Goal: Check status: Check status

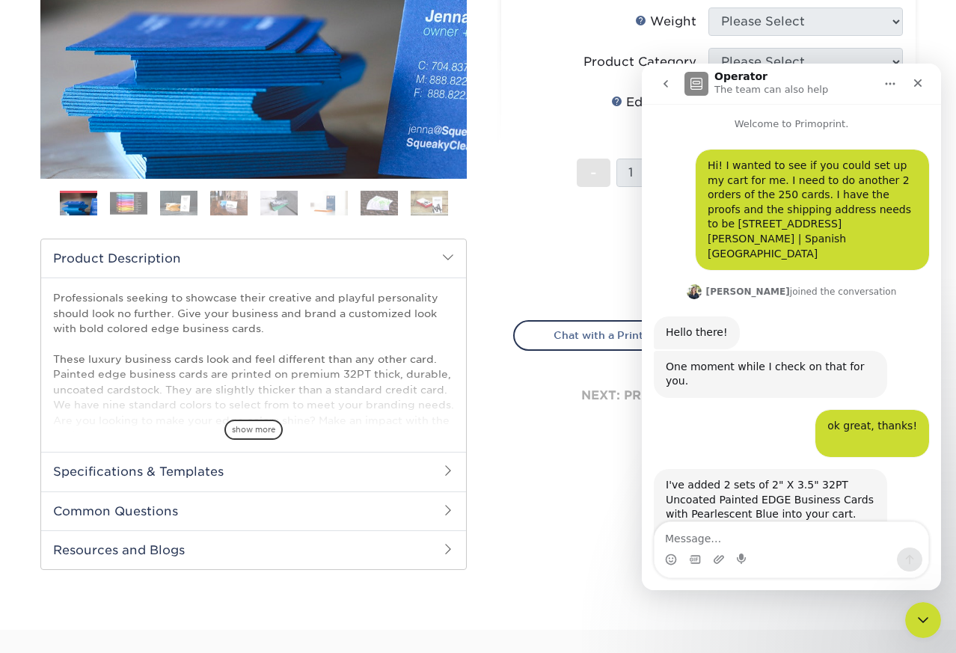
scroll to position [2, 0]
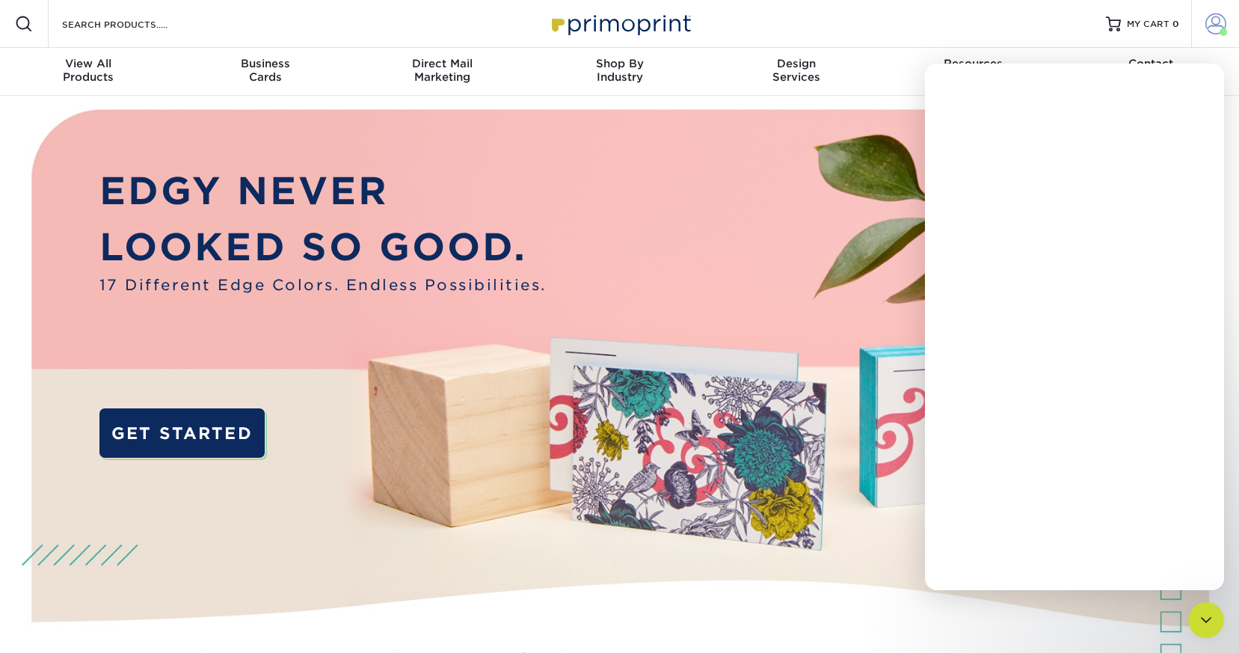
click at [1213, 24] on span at bounding box center [1215, 23] width 21 height 21
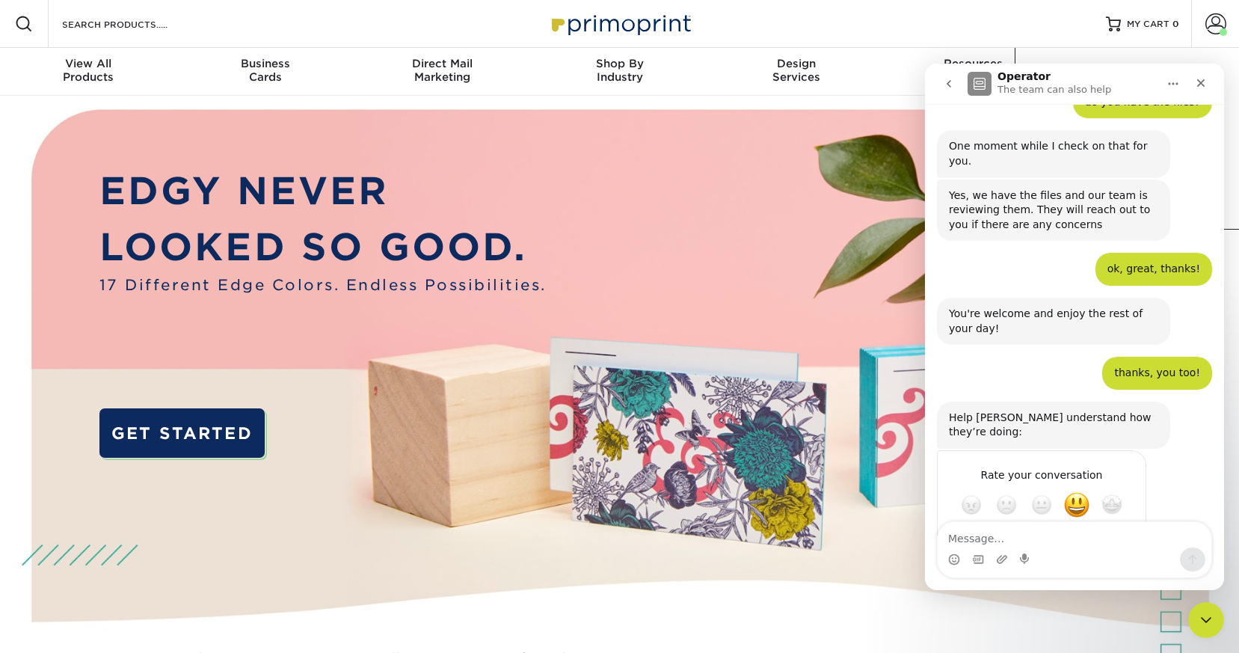
scroll to position [1007, 0]
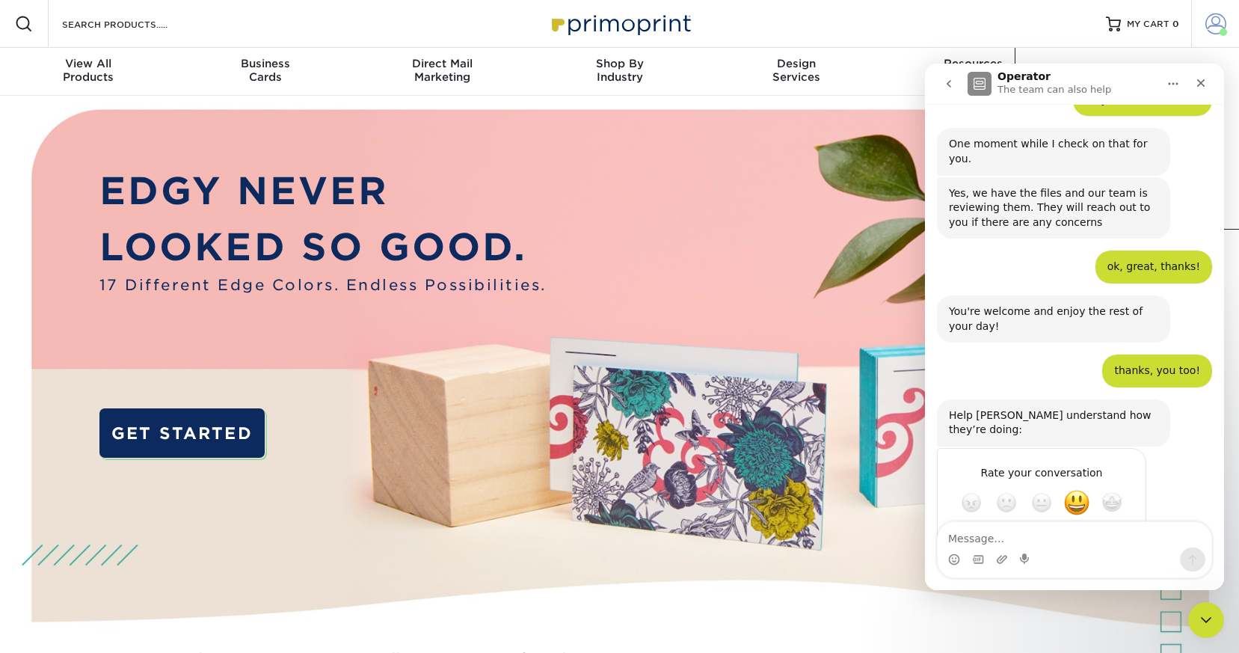
click at [1222, 17] on span at bounding box center [1215, 23] width 21 height 21
click at [1201, 86] on icon "Close" at bounding box center [1201, 83] width 12 height 12
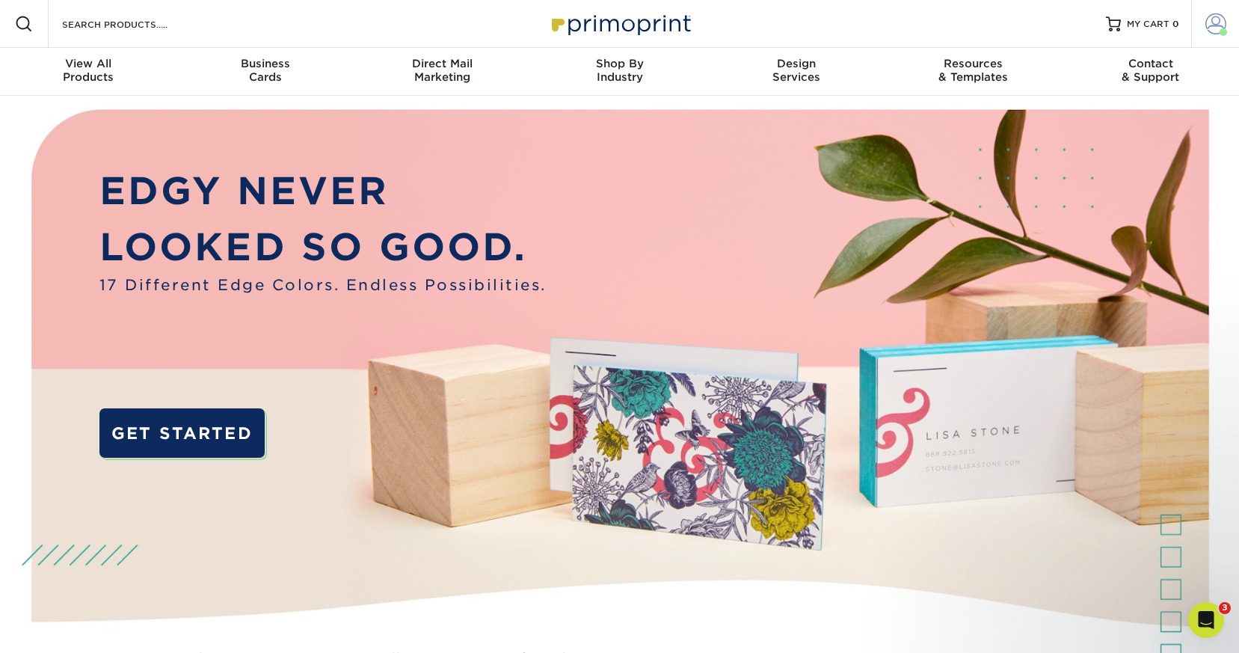
click at [1216, 18] on span at bounding box center [1215, 23] width 21 height 21
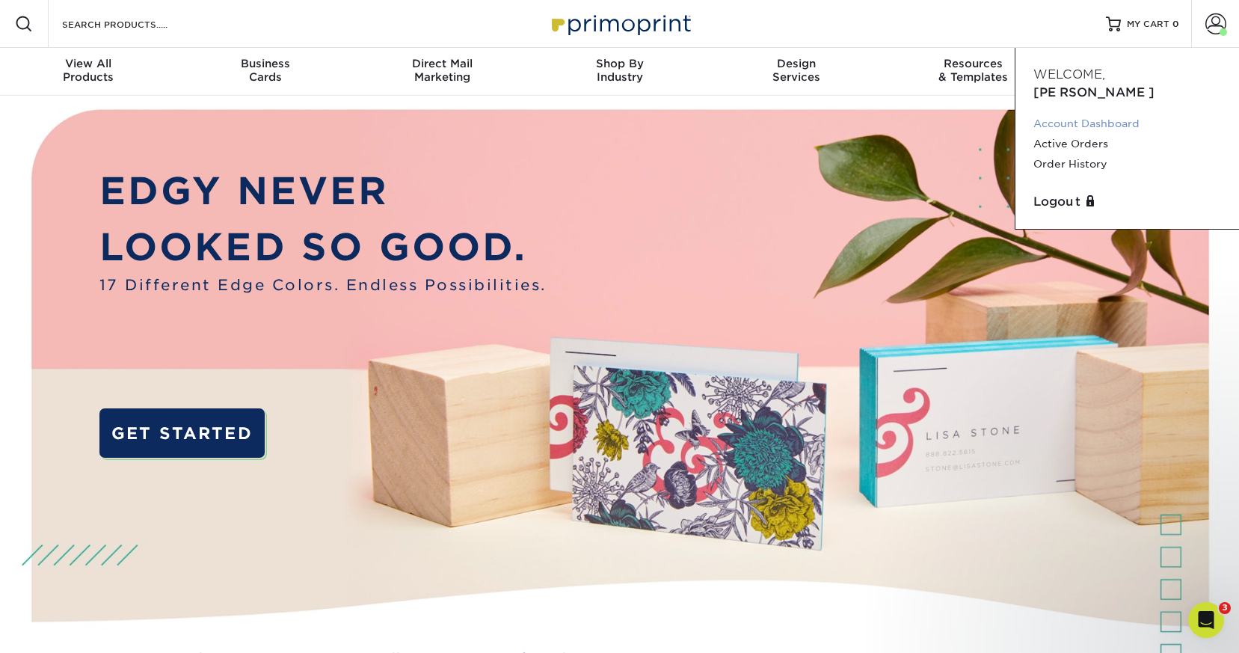
click at [1089, 114] on link "Account Dashboard" at bounding box center [1127, 124] width 188 height 20
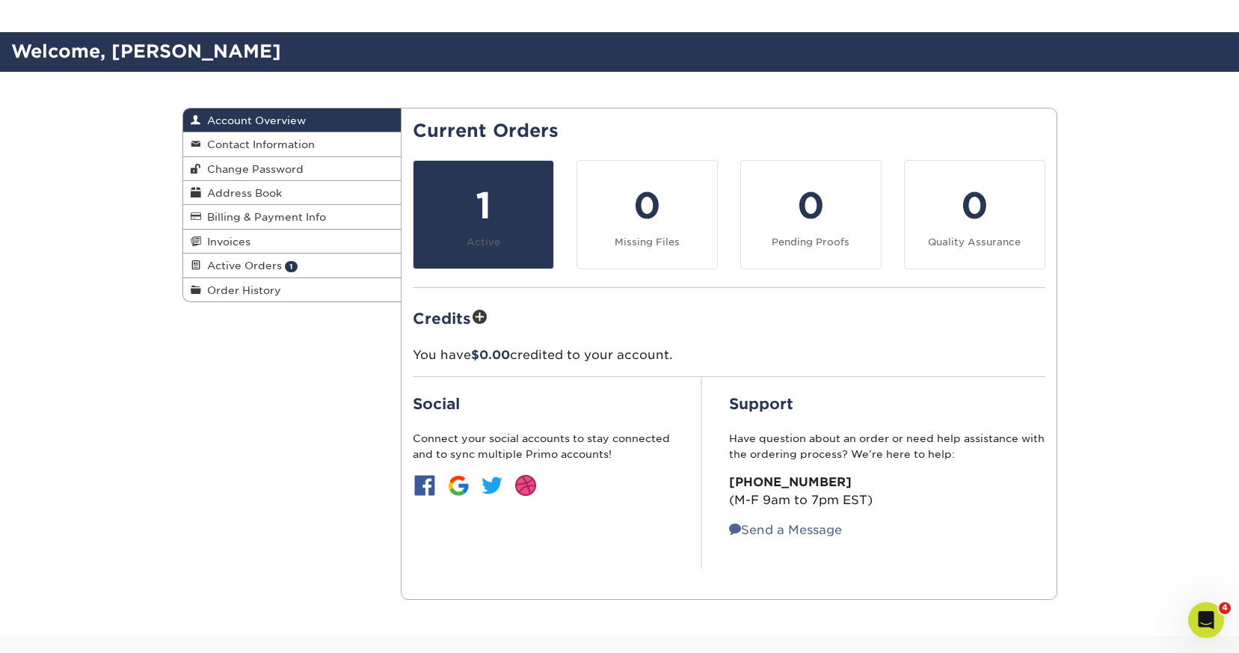
scroll to position [120, 0]
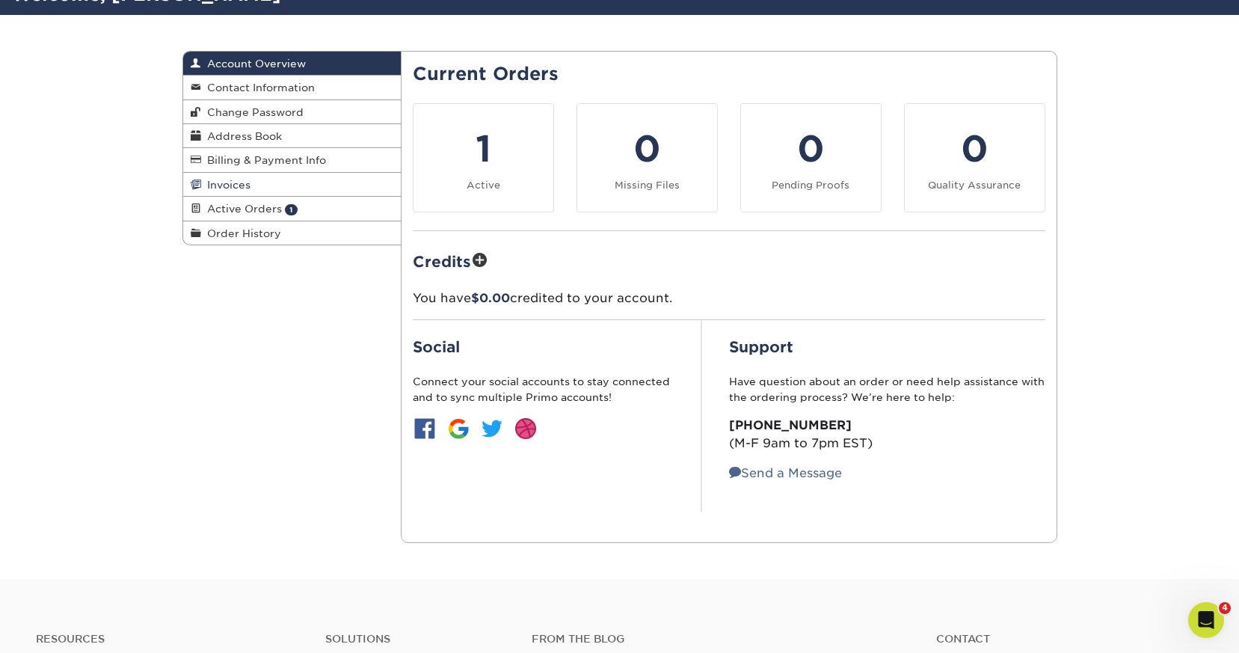
click at [237, 188] on span "Invoices" at bounding box center [225, 185] width 49 height 12
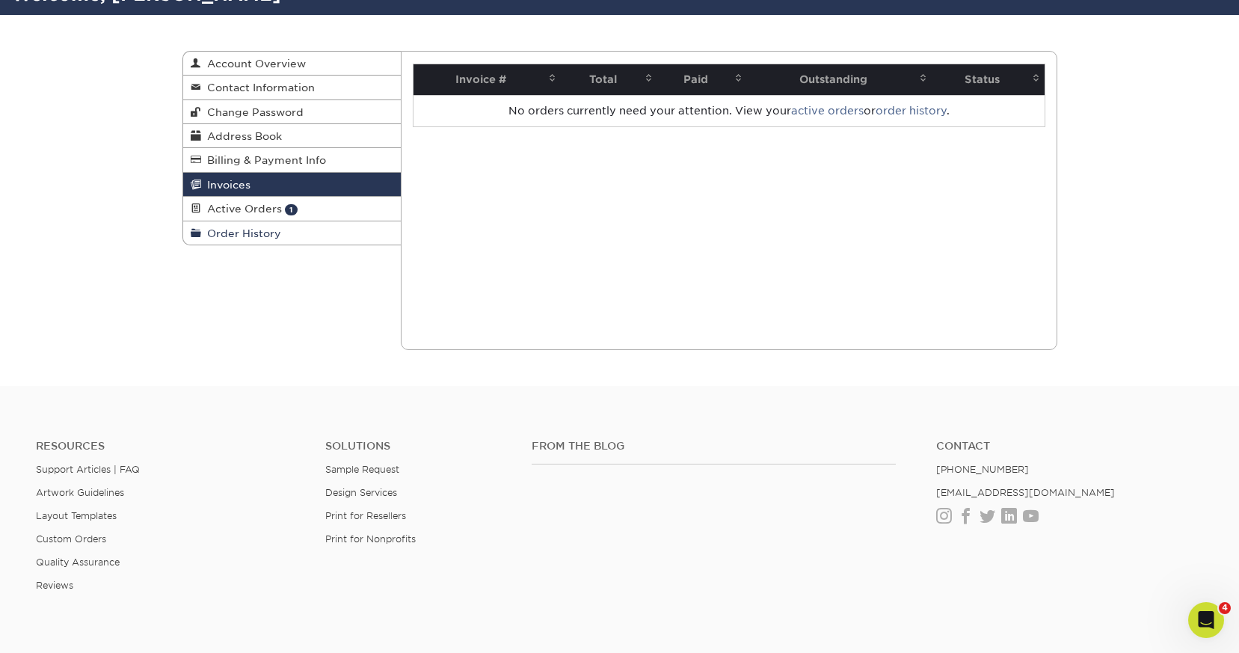
click at [231, 236] on span "Order History" at bounding box center [241, 233] width 80 height 12
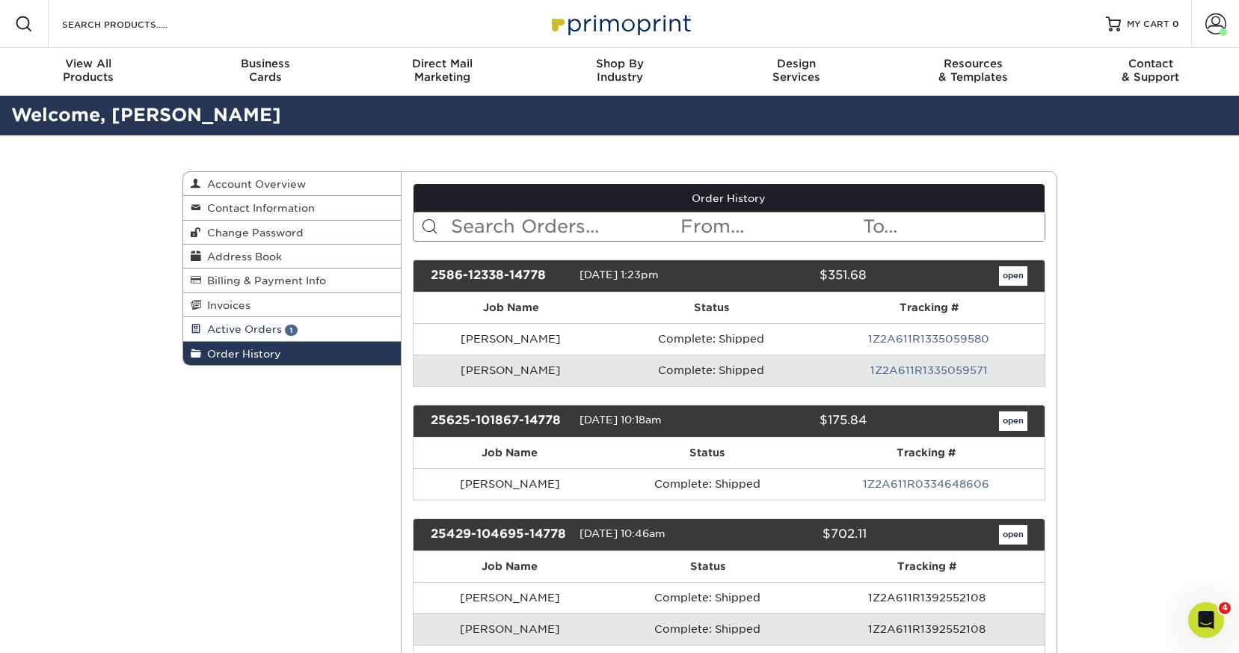
click at [295, 330] on span "1" at bounding box center [291, 329] width 13 height 11
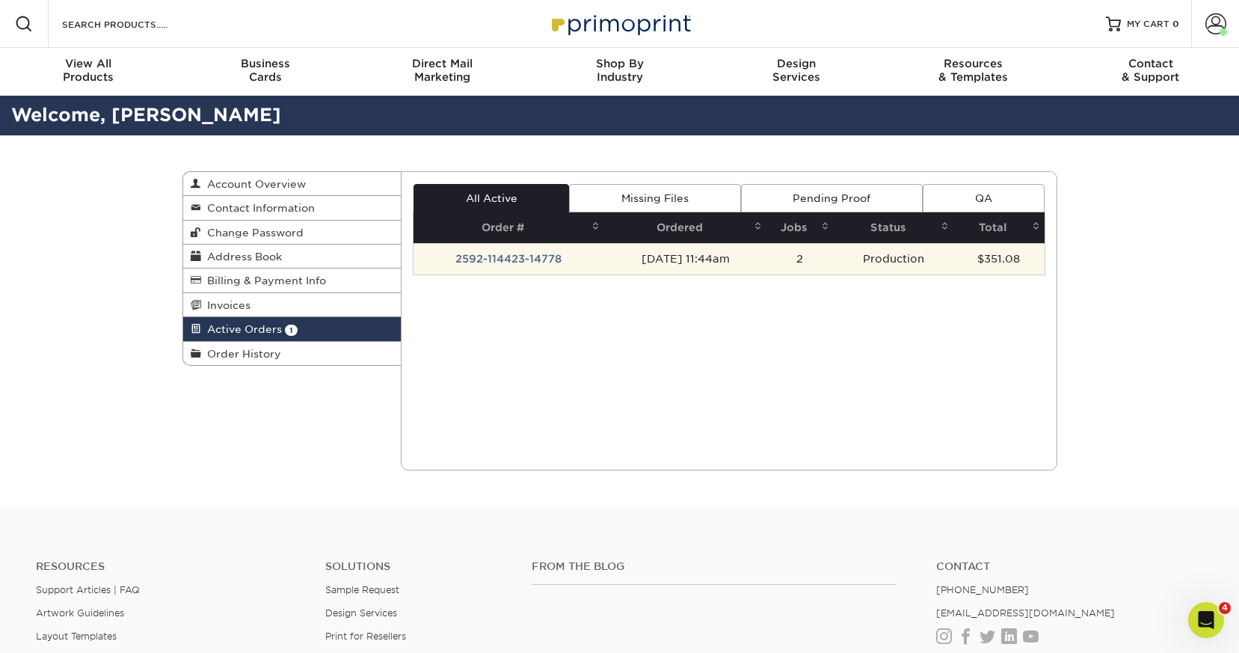
click at [609, 255] on td "09/02/2025 11:44am" at bounding box center [685, 258] width 162 height 31
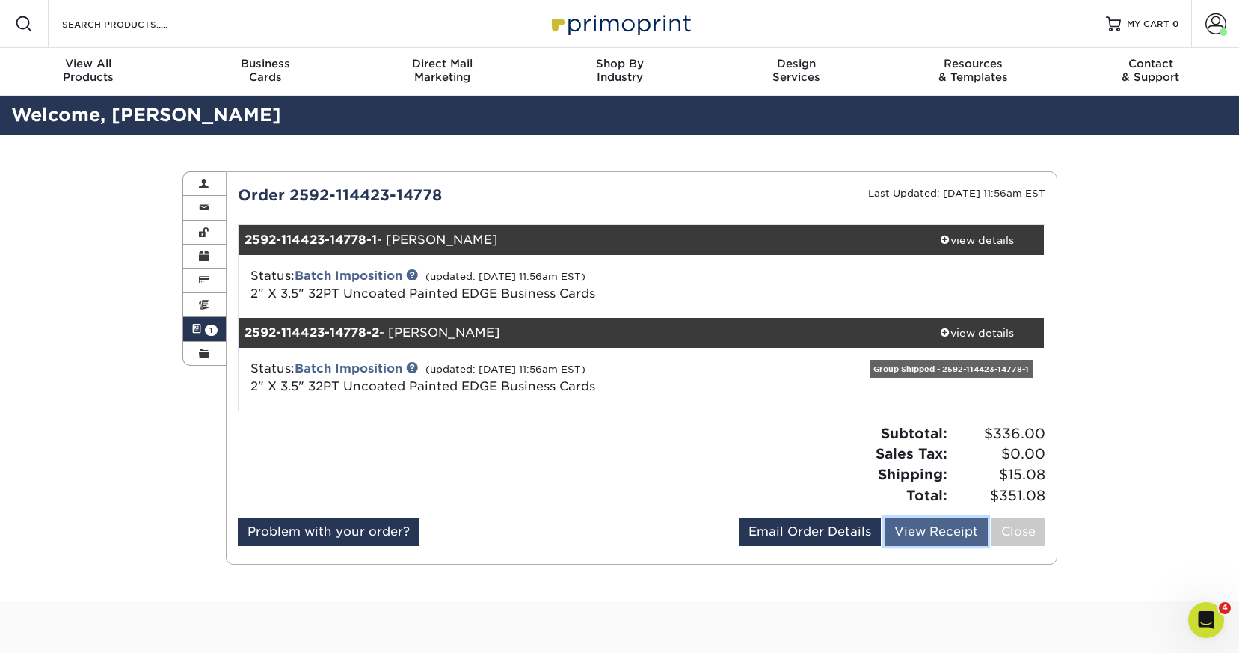
click at [911, 538] on link "View Receipt" at bounding box center [935, 531] width 103 height 28
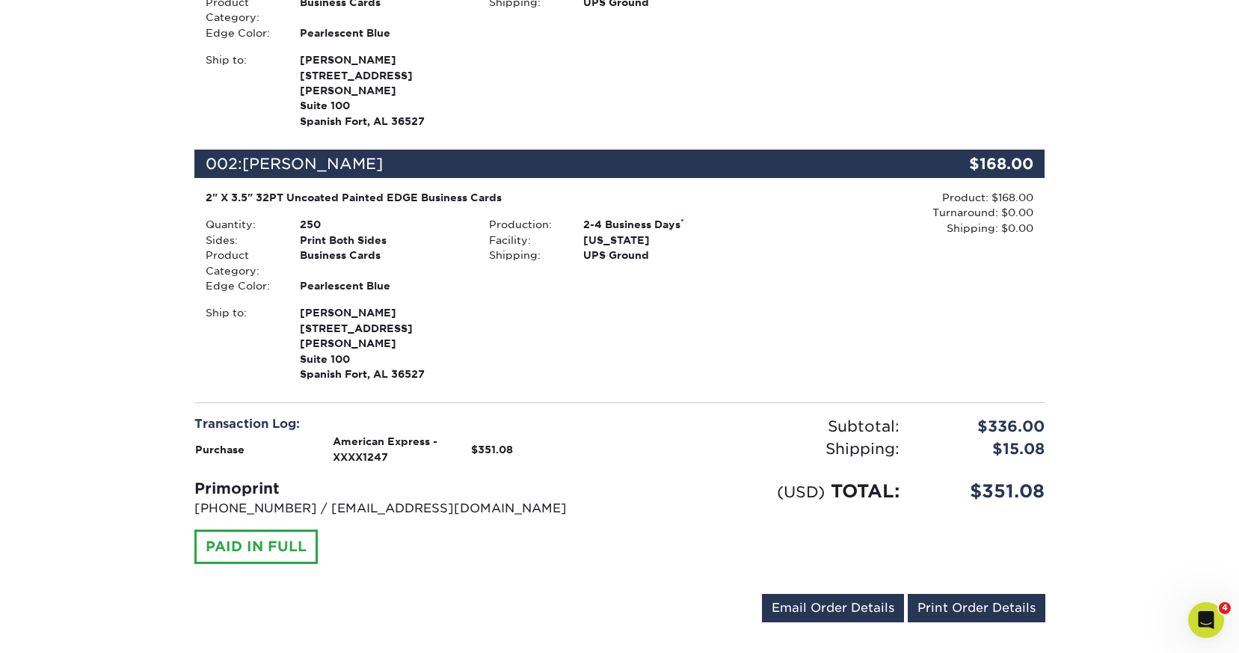
scroll to position [348, 0]
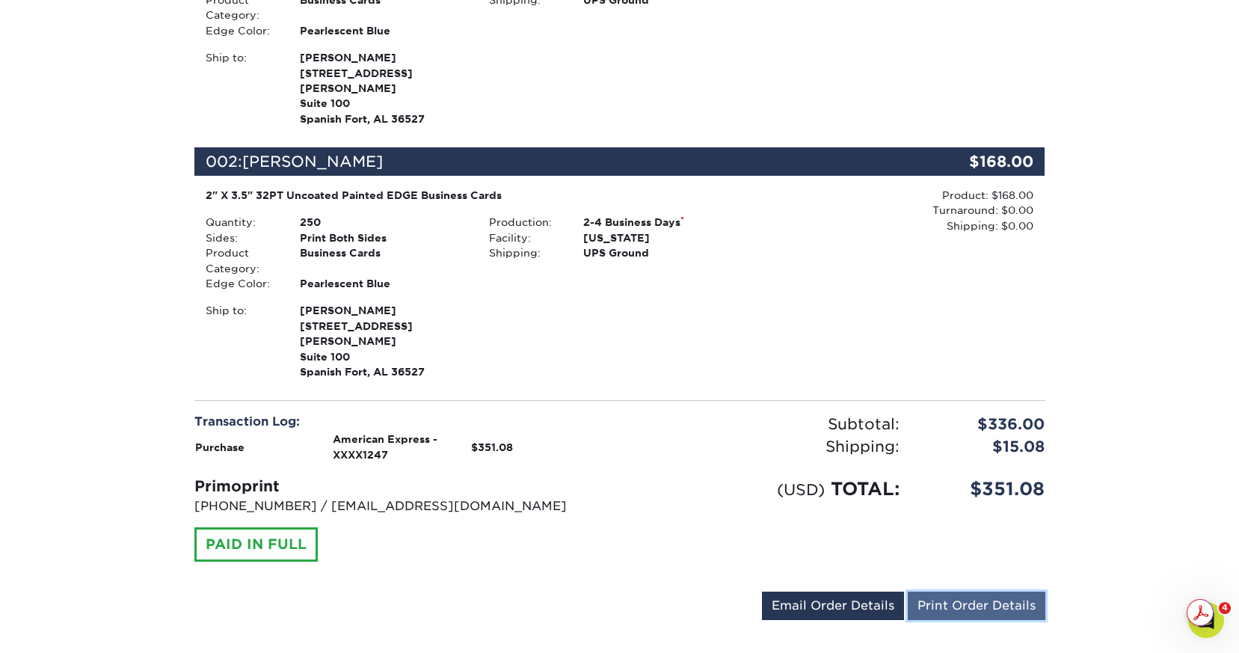
click at [967, 591] on link "Print Order Details" at bounding box center [977, 605] width 138 height 28
